Goal: Task Accomplishment & Management: Complete application form

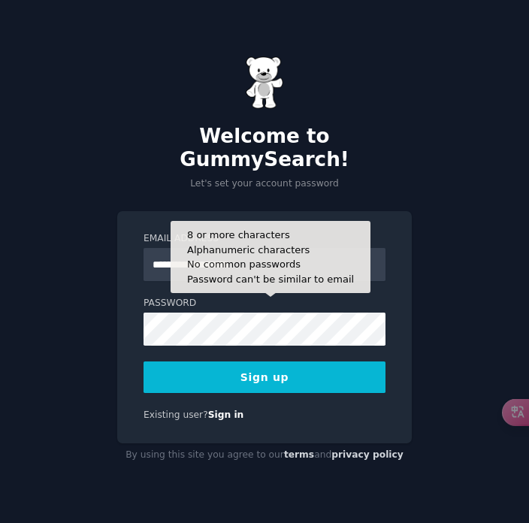
type input "**********"
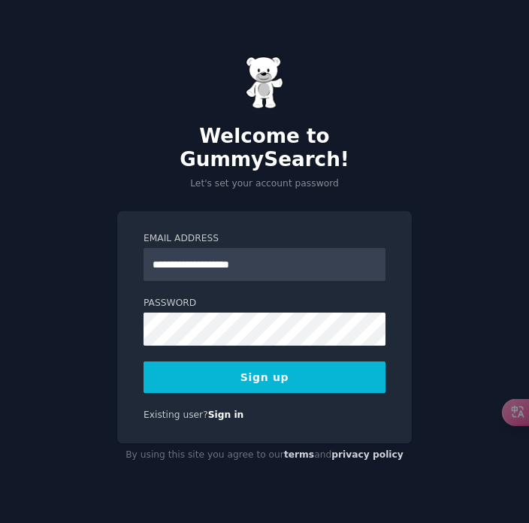
click at [288, 362] on button "Sign up" at bounding box center [265, 378] width 242 height 32
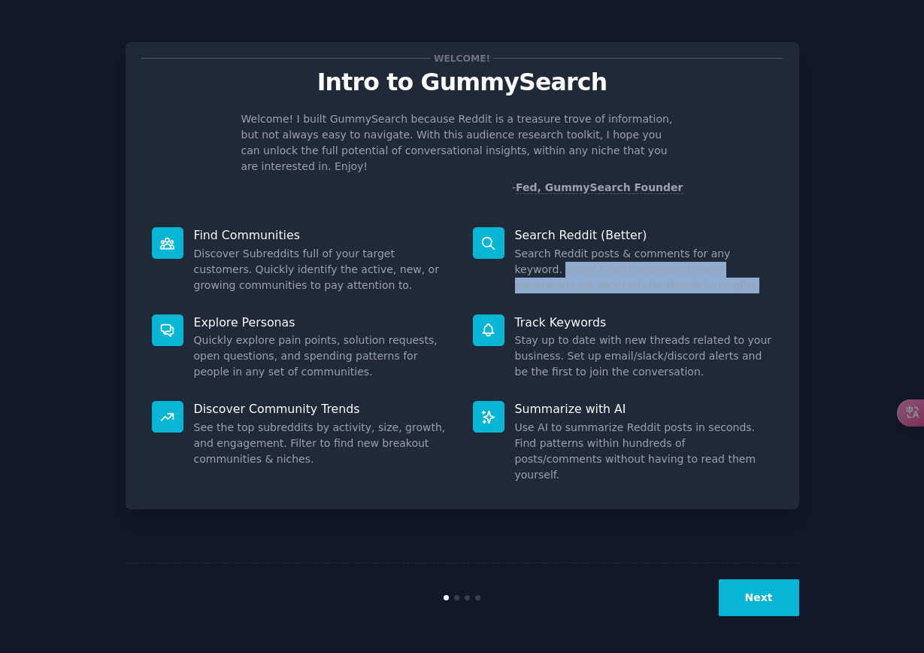
drag, startPoint x: 517, startPoint y: 253, endPoint x: 656, endPoint y: 268, distance: 139.1
click at [528, 268] on dd "Search Reddit posts & comments for any keyword. Zoom in with advanced query par…" at bounding box center [644, 269] width 258 height 47
copy dd "Zoom in with advanced query parameters, or zoom out for trends & insights."
click at [528, 522] on button "Next" at bounding box center [759, 597] width 80 height 37
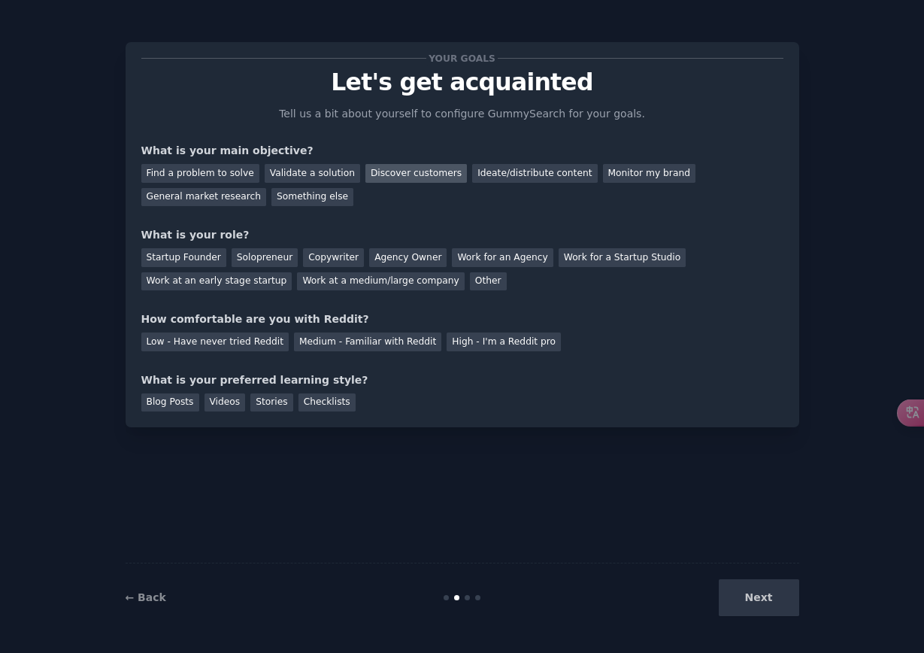
click at [434, 173] on div "Discover customers" at bounding box center [415, 173] width 101 height 19
click at [181, 285] on div "Work at an early stage startup" at bounding box center [216, 281] width 151 height 19
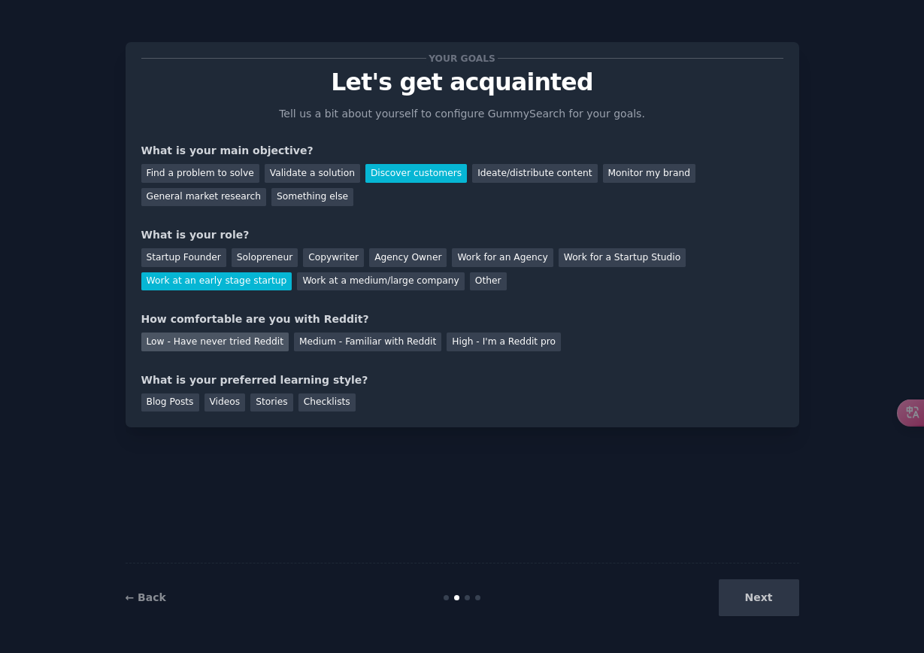
click at [191, 346] on div "Low - Have never tried Reddit" at bounding box center [214, 341] width 147 height 19
click at [179, 393] on div "Blog Posts" at bounding box center [170, 402] width 58 height 19
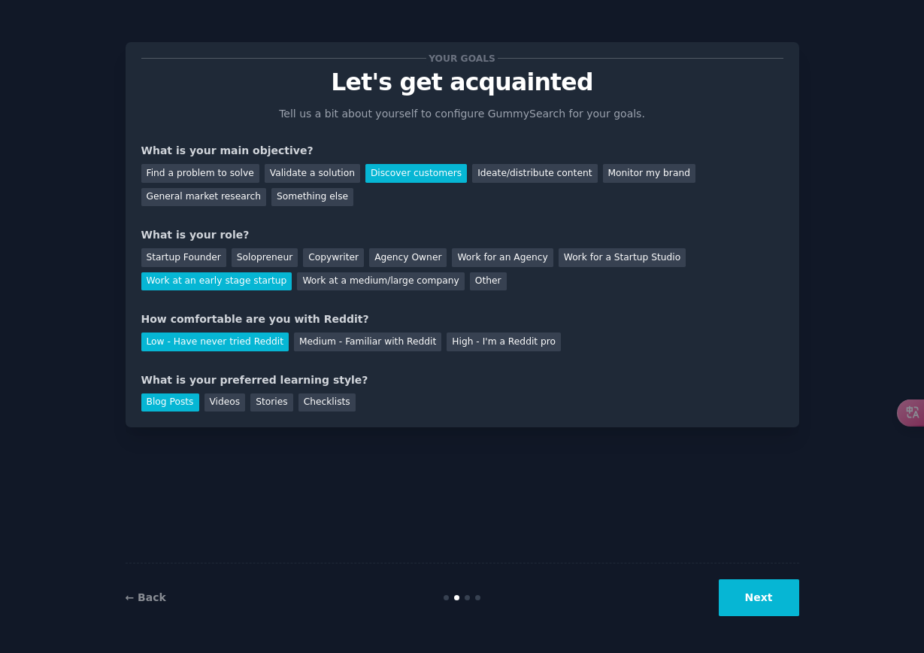
click at [528, 522] on button "Next" at bounding box center [759, 597] width 80 height 37
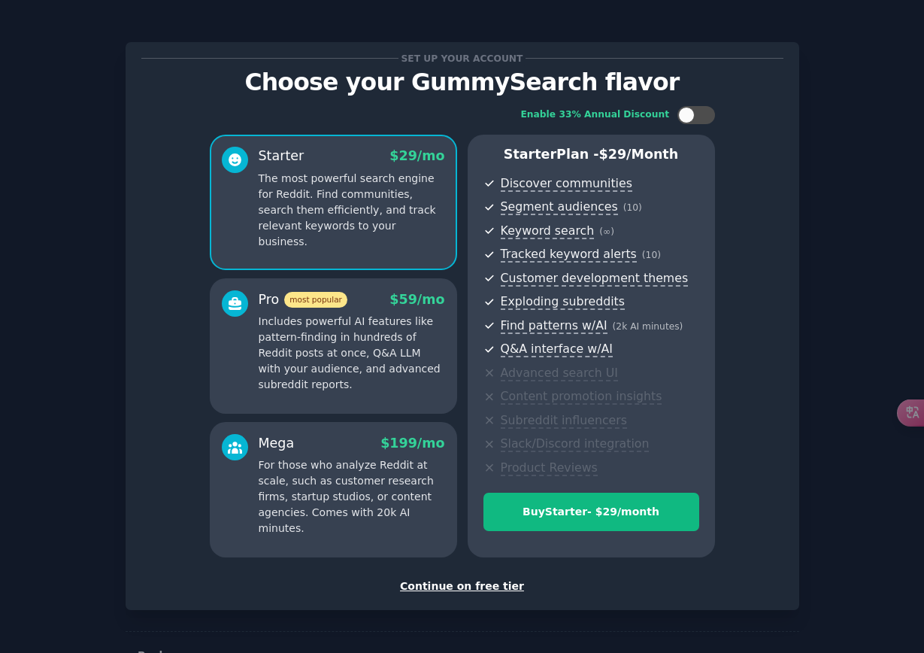
click at [454, 522] on div "Continue on free tier" at bounding box center [462, 586] width 642 height 16
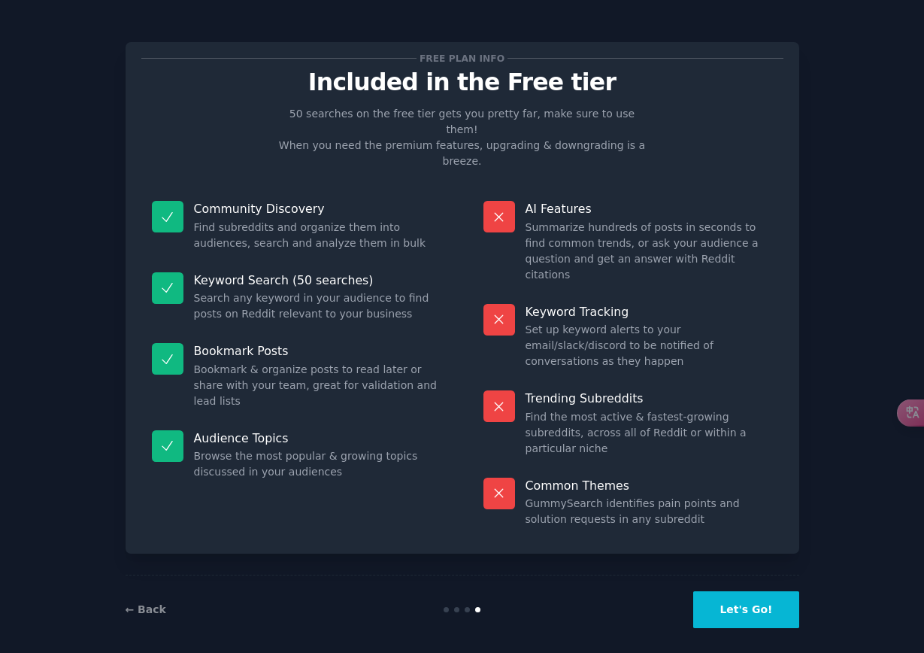
click at [528, 522] on button "Let's Go!" at bounding box center [745, 609] width 105 height 37
